Goal: Task Accomplishment & Management: Use online tool/utility

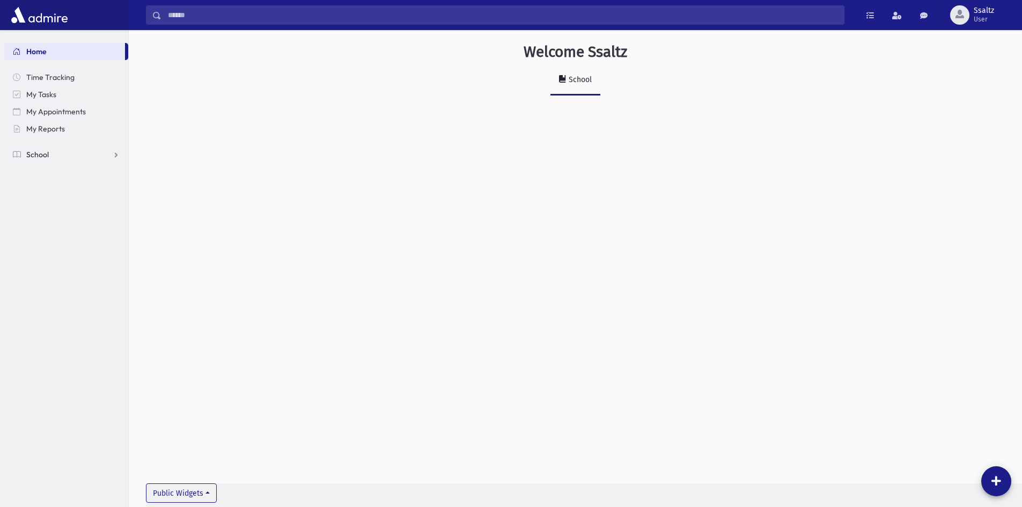
click at [51, 154] on link "School" at bounding box center [66, 154] width 124 height 17
click at [54, 184] on span "Attendance" at bounding box center [52, 189] width 40 height 10
click at [55, 206] on span "Entry" at bounding box center [50, 206] width 18 height 10
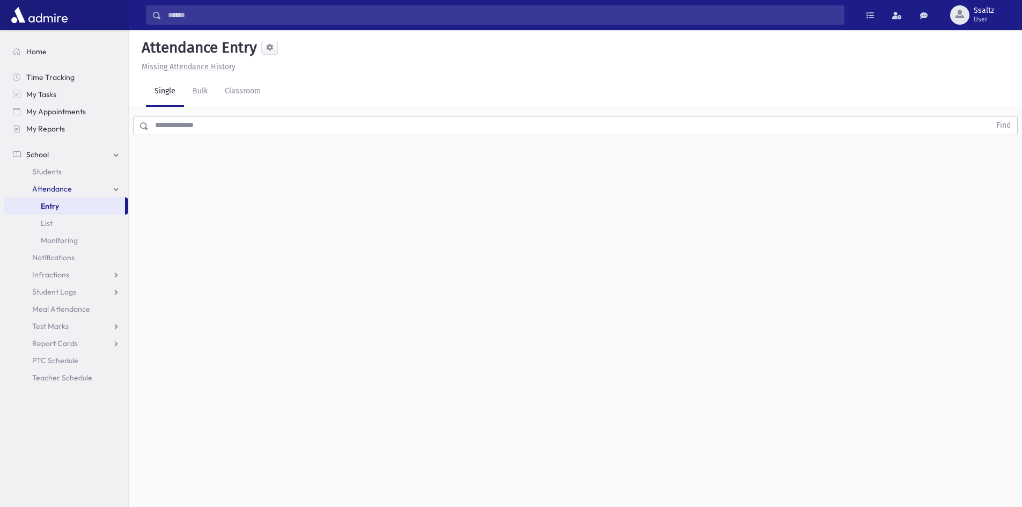
click at [183, 130] on input "text" at bounding box center [570, 125] width 842 height 19
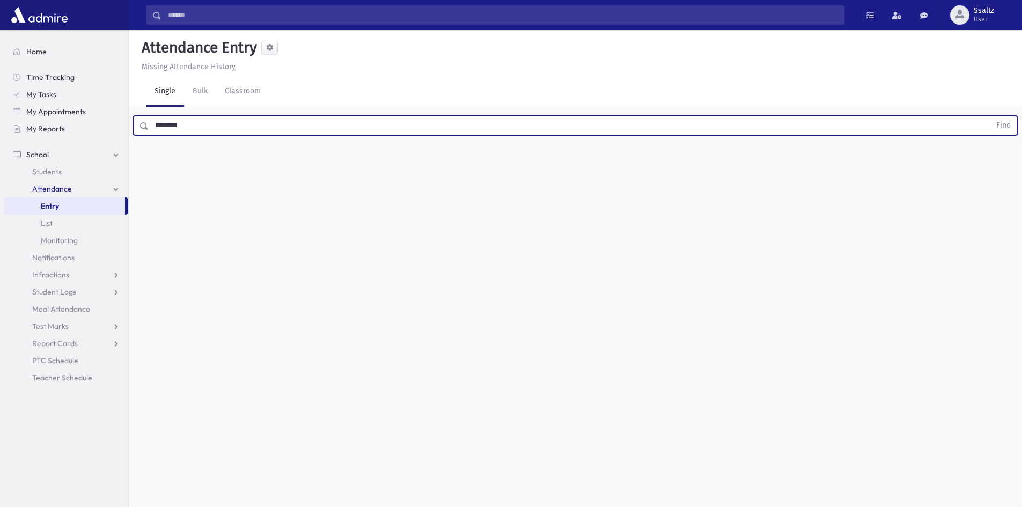
type input "********"
click at [990, 116] on button "Find" at bounding box center [1003, 125] width 27 height 18
click at [529, 165] on span "Exit" at bounding box center [525, 160] width 12 height 11
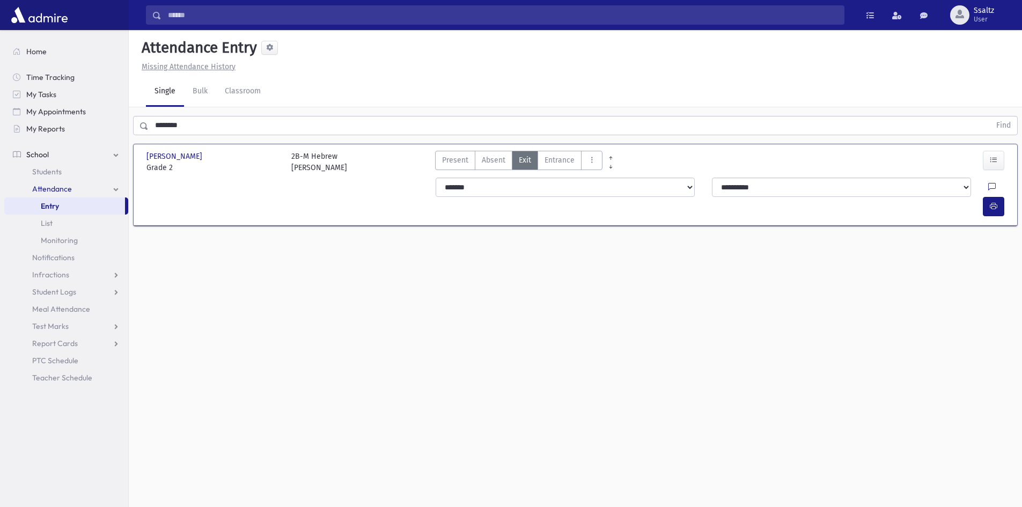
click at [532, 161] on label "Exit Ex" at bounding box center [525, 160] width 26 height 19
click at [988, 185] on icon at bounding box center [992, 187] width 8 height 9
click at [957, 219] on div "Note" at bounding box center [945, 236] width 134 height 61
click at [926, 231] on textarea "Note" at bounding box center [945, 242] width 126 height 41
type textarea "*****"
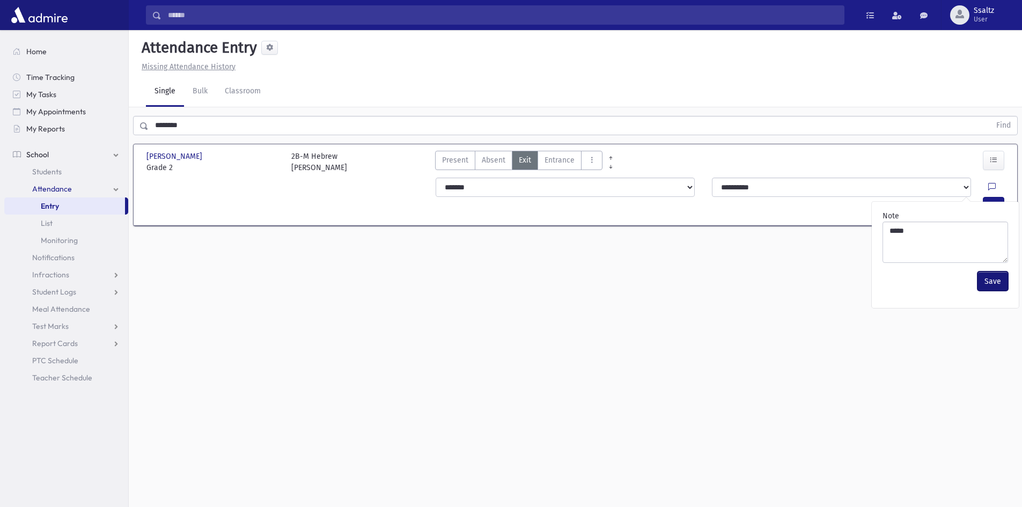
click at [989, 277] on button "Save" at bounding box center [992, 280] width 31 height 19
click at [995, 202] on icon "button" at bounding box center [994, 206] width 8 height 9
